Goal: Task Accomplishment & Management: Complete application form

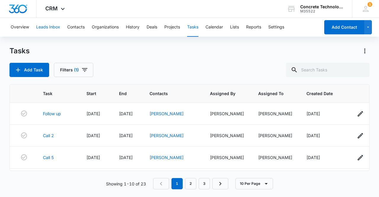
click at [46, 28] on button "Leads Inbox" at bounding box center [48, 27] width 24 height 19
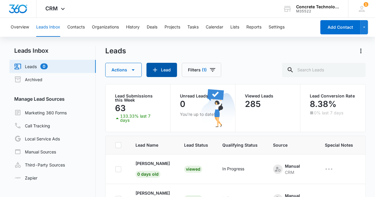
click at [163, 70] on button "Lead" at bounding box center [161, 70] width 31 height 14
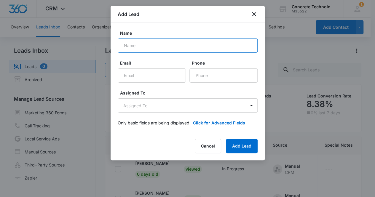
click at [138, 45] on input "Name" at bounding box center [188, 46] width 140 height 14
type input "[PERSON_NAME]"
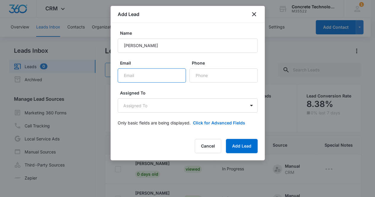
paste input "[EMAIL_ADDRESS][DOMAIN_NAME]"
type input "[EMAIL_ADDRESS][DOMAIN_NAME]"
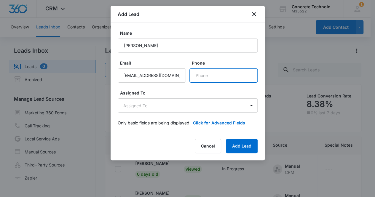
scroll to position [0, 0]
click at [215, 77] on input "Phone" at bounding box center [223, 75] width 68 height 14
paste input "[PHONE_NUMBER]"
type input "[PHONE_NUMBER]"
click at [169, 108] on body "CRM Apps Reputation Websites Forms CRM Email Social Content Ads Intelligence Fi…" at bounding box center [187, 124] width 375 height 248
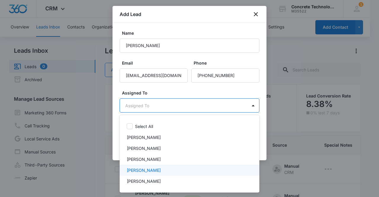
click at [153, 170] on p "[PERSON_NAME]" at bounding box center [144, 170] width 34 height 6
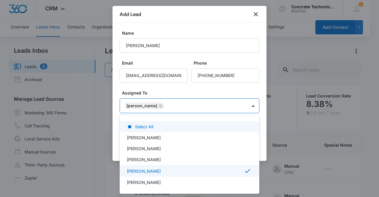
click at [134, 102] on div at bounding box center [189, 98] width 379 height 197
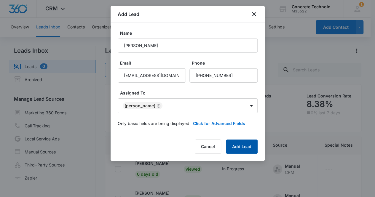
click at [231, 142] on button "Add Lead" at bounding box center [242, 147] width 32 height 14
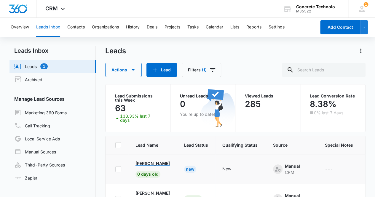
click at [144, 164] on p "[PERSON_NAME]" at bounding box center [152, 163] width 34 height 6
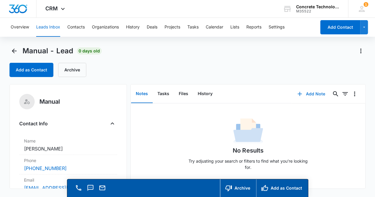
click at [301, 91] on button "Add Note" at bounding box center [310, 94] width 39 height 14
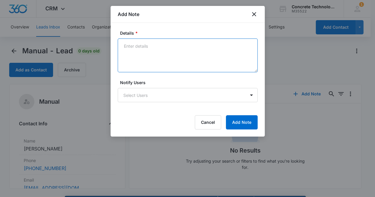
click at [152, 57] on textarea "Details *" at bounding box center [188, 56] width 140 height 34
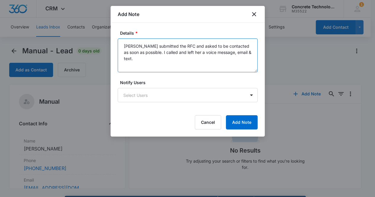
type textarea "[PERSON_NAME] submitted the RFC and asked to be contacted as soon as possible. …"
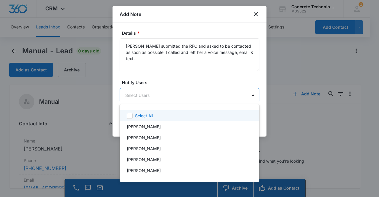
click at [149, 96] on body "CRM Apps Reputation Websites Forms CRM Email Social Content Ads Intelligence Fi…" at bounding box center [189, 98] width 379 height 197
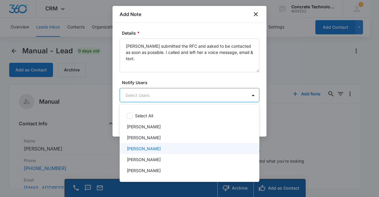
click at [147, 149] on p "[PERSON_NAME]" at bounding box center [144, 148] width 34 height 6
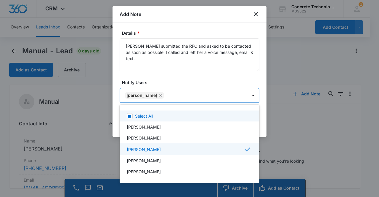
click at [143, 94] on div at bounding box center [189, 98] width 379 height 197
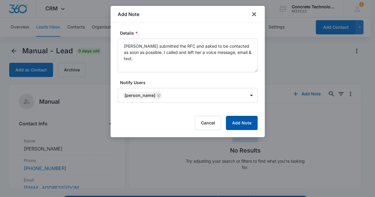
click at [236, 122] on button "Add Note" at bounding box center [242, 123] width 32 height 14
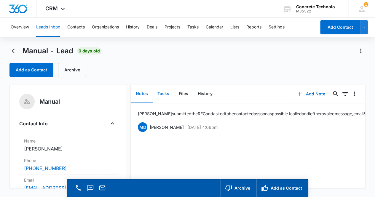
click at [166, 96] on button "Tasks" at bounding box center [163, 94] width 21 height 18
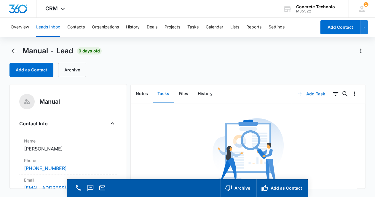
click at [310, 92] on button "Add Task" at bounding box center [310, 94] width 39 height 14
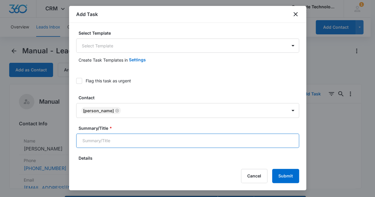
click at [134, 138] on input "Summary/Title *" at bounding box center [187, 141] width 223 height 14
type input "Call 2"
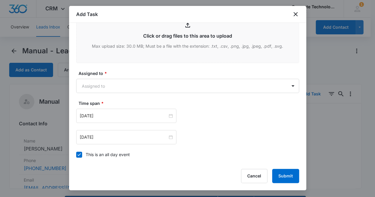
scroll to position [287, 0]
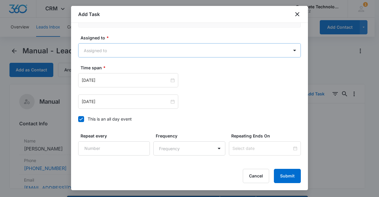
click at [141, 47] on body "CRM Apps Reputation Websites Forms CRM Email Social Content Ads Intelligence Fi…" at bounding box center [189, 107] width 379 height 214
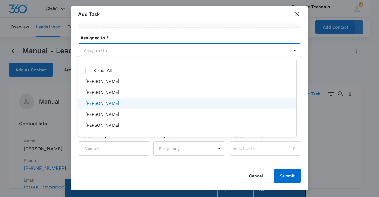
click at [130, 103] on div "[PERSON_NAME]" at bounding box center [186, 103] width 203 height 6
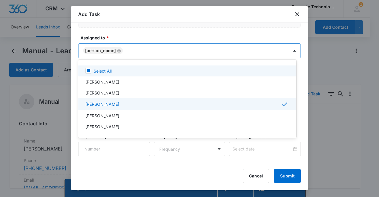
click at [105, 47] on div at bounding box center [189, 98] width 379 height 197
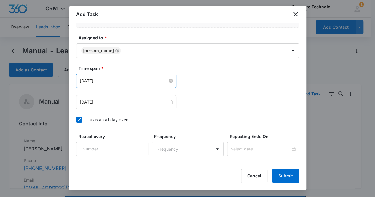
click at [116, 78] on input "[DATE]" at bounding box center [124, 81] width 88 height 7
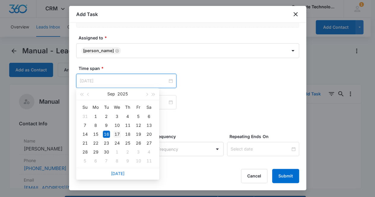
type input "[DATE]"
click at [117, 134] on div "17" at bounding box center [116, 134] width 7 height 7
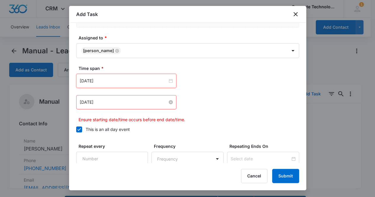
click at [113, 100] on input "[DATE]" at bounding box center [124, 102] width 88 height 7
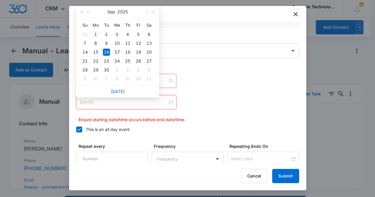
type input "[DATE]"
click at [117, 52] on div "17" at bounding box center [116, 52] width 7 height 7
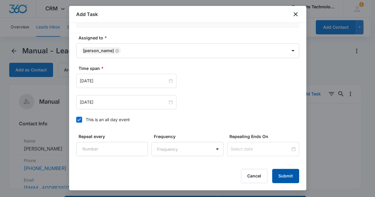
click at [285, 177] on button "Submit" at bounding box center [285, 176] width 27 height 14
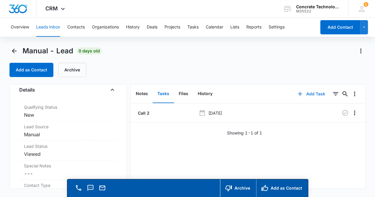
scroll to position [160, 0]
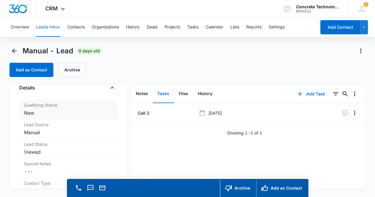
click at [62, 109] on dd "Cancel Save Changes New" at bounding box center [68, 112] width 89 height 7
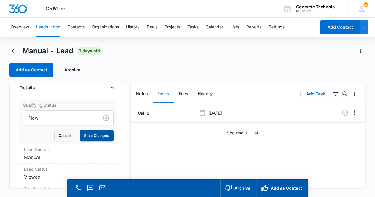
click at [89, 136] on button "Save Changes" at bounding box center [97, 135] width 34 height 11
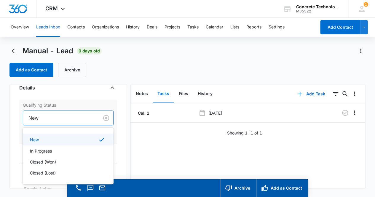
click at [76, 118] on div at bounding box center [59, 118] width 63 height 8
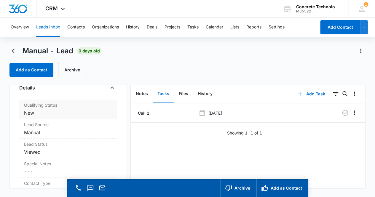
click at [70, 111] on dd "Cancel Save Changes New" at bounding box center [68, 112] width 89 height 7
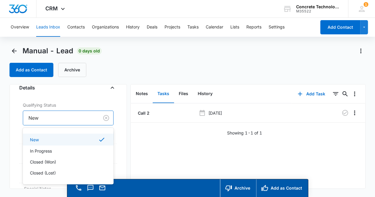
click at [70, 114] on div at bounding box center [59, 118] width 63 height 8
click at [65, 148] on div "In Progress" at bounding box center [68, 151] width 76 height 6
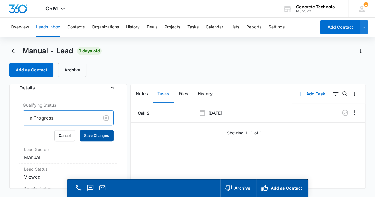
click at [100, 133] on button "Save Changes" at bounding box center [97, 135] width 34 height 11
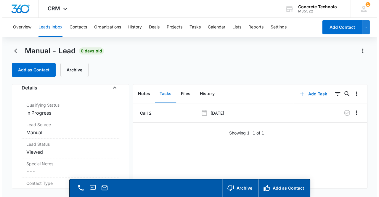
scroll to position [0, 0]
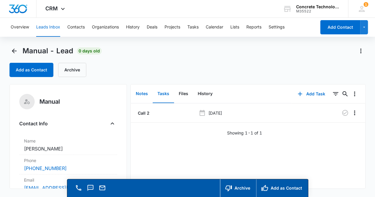
click at [138, 94] on button "Notes" at bounding box center [142, 94] width 22 height 18
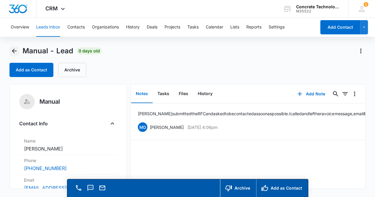
click at [14, 49] on icon "Back" at bounding box center [14, 50] width 7 height 7
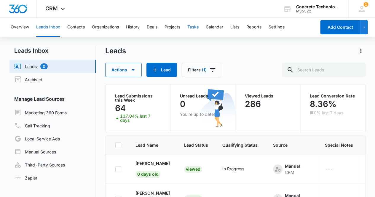
click at [194, 27] on button "Tasks" at bounding box center [192, 27] width 11 height 19
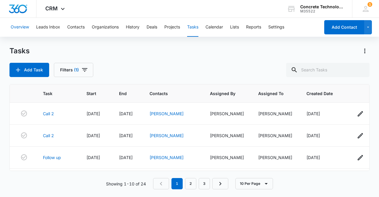
click at [24, 28] on button "Overview" at bounding box center [20, 27] width 18 height 19
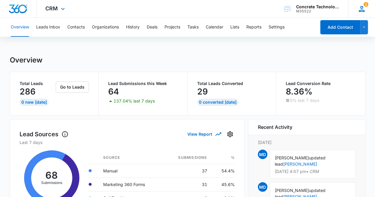
click at [364, 8] on icon at bounding box center [361, 8] width 9 height 9
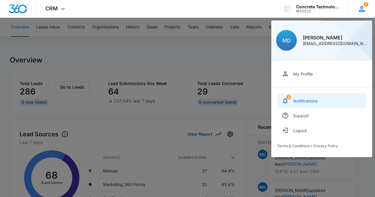
click at [311, 101] on div "Notifications" at bounding box center [305, 100] width 24 height 5
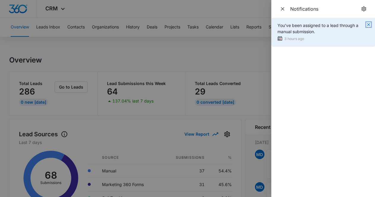
click at [368, 23] on icon "button" at bounding box center [368, 24] width 5 height 5
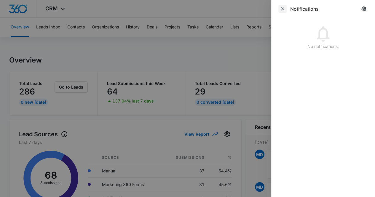
click at [283, 9] on icon "Close" at bounding box center [282, 9] width 6 height 6
